Goal: Complete application form

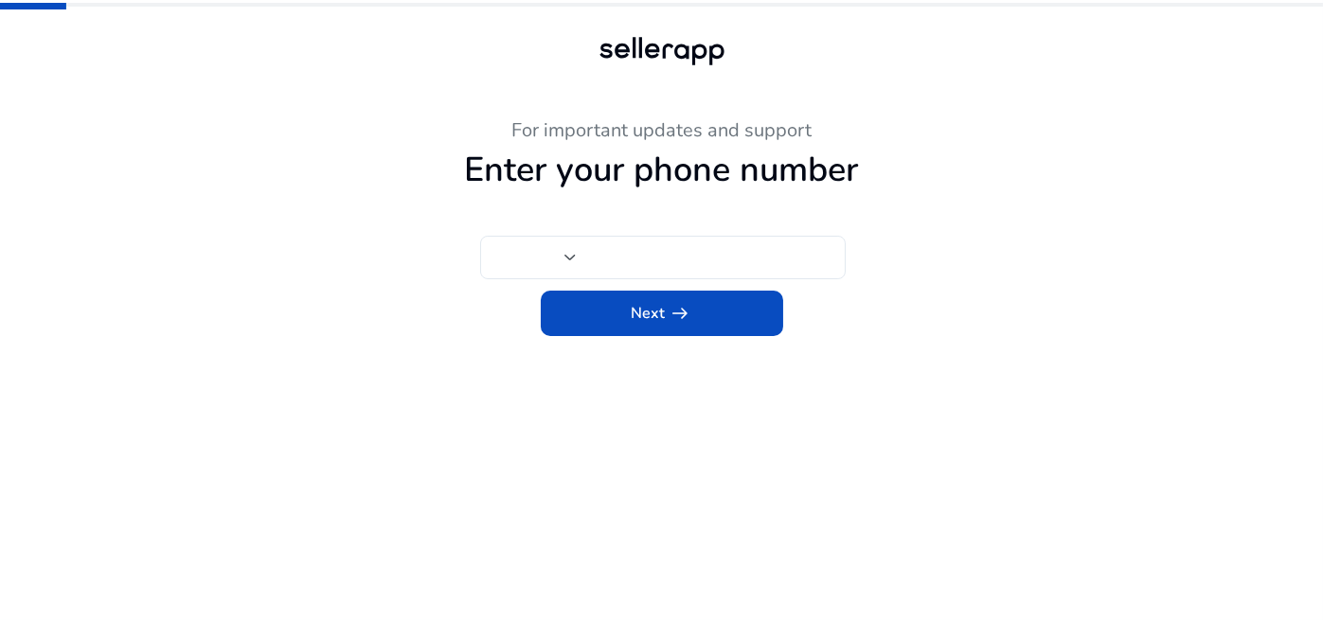
type input "***"
